Goal: Navigation & Orientation: Understand site structure

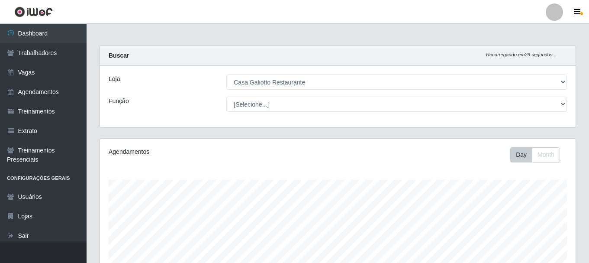
select select "279"
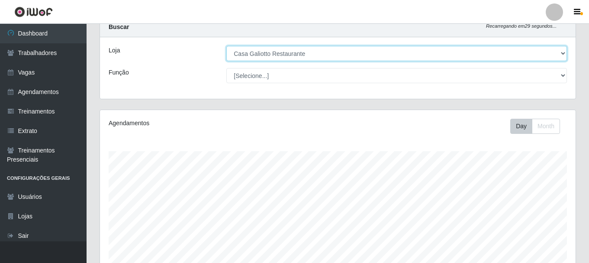
drag, startPoint x: 0, startPoint y: 0, endPoint x: 524, endPoint y: 56, distance: 526.9
click at [529, 48] on select "[Selecione...] [GEOGRAPHIC_DATA]" at bounding box center [396, 53] width 340 height 15
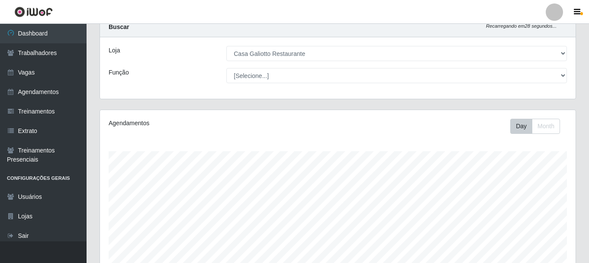
click at [430, 33] on div "Buscar Recarregando em 28 segundos..." at bounding box center [337, 27] width 475 height 20
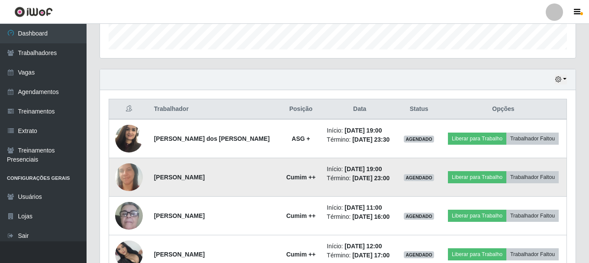
scroll to position [245, 0]
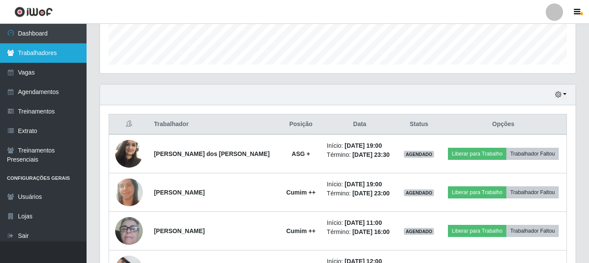
click at [40, 54] on link "Trabalhadores" at bounding box center [43, 52] width 87 height 19
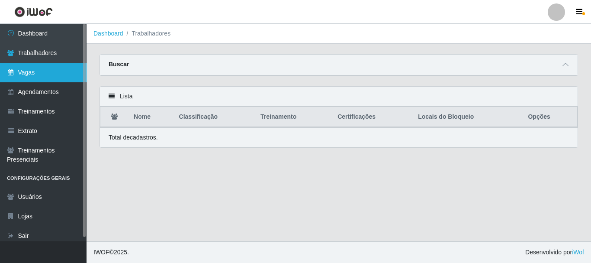
click at [32, 74] on link "Vagas" at bounding box center [43, 72] width 87 height 19
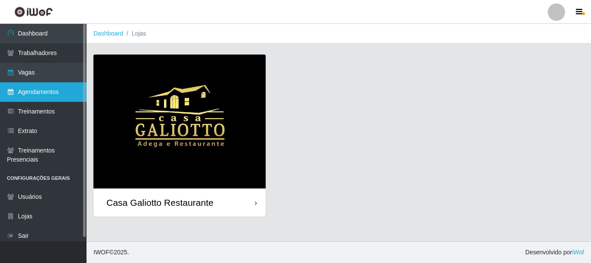
click at [32, 96] on link "Agendamentos" at bounding box center [43, 91] width 87 height 19
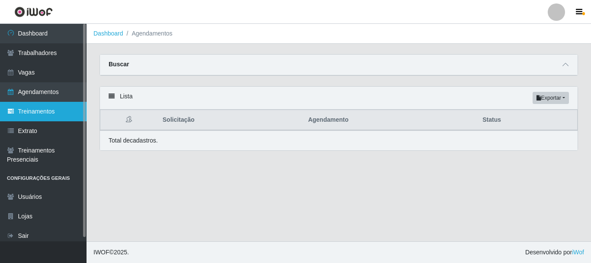
click at [39, 110] on link "Treinamentos" at bounding box center [43, 111] width 87 height 19
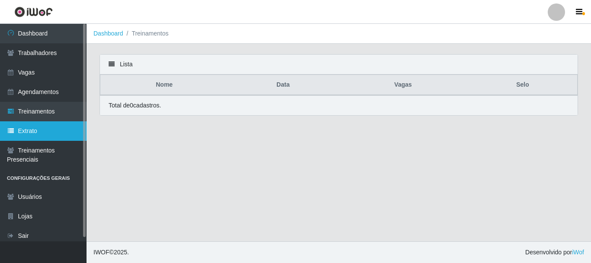
click at [35, 131] on link "Extrato" at bounding box center [43, 130] width 87 height 19
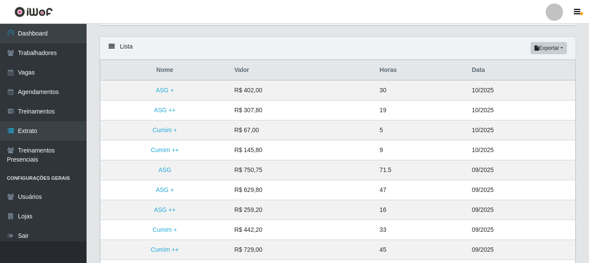
scroll to position [43, 0]
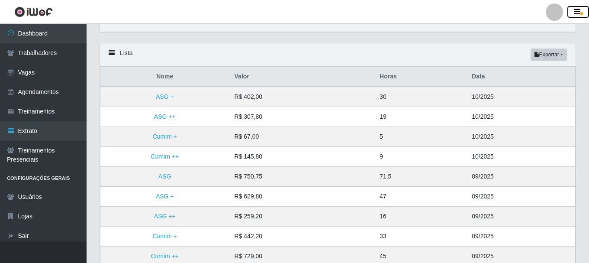
click at [578, 6] on button "button" at bounding box center [578, 12] width 22 height 12
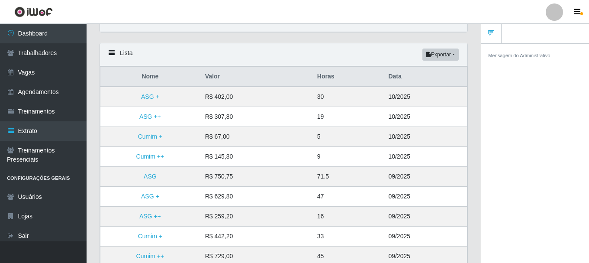
click at [490, 37] on link at bounding box center [491, 34] width 20 height 20
click at [487, 32] on link at bounding box center [491, 34] width 20 height 20
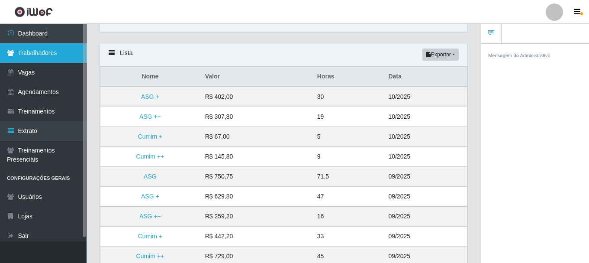
click at [32, 57] on link "Trabalhadores" at bounding box center [43, 52] width 87 height 19
